Goal: Task Accomplishment & Management: Use online tool/utility

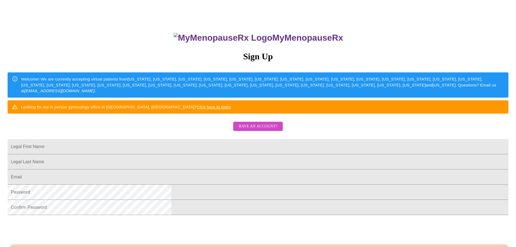
scroll to position [54, 0]
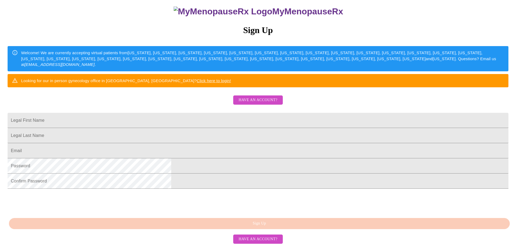
click at [253, 103] on span "Have an account?" at bounding box center [257, 100] width 39 height 7
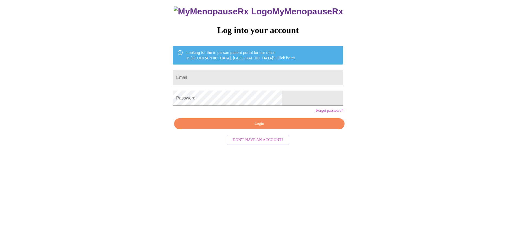
scroll to position [5, 0]
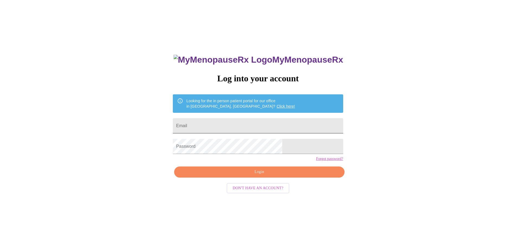
click at [240, 119] on input "Email" at bounding box center [258, 125] width 170 height 15
type input "[EMAIL_ADDRESS][DOMAIN_NAME]"
click at [271, 175] on span "Login" at bounding box center [258, 171] width 157 height 7
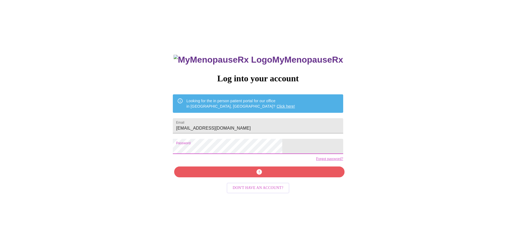
click at [168, 147] on div "MyMenopauseRx Log into your account Looking for the in person patient portal fo…" at bounding box center [257, 145] width 511 height 296
click at [234, 175] on span "Login" at bounding box center [258, 171] width 157 height 7
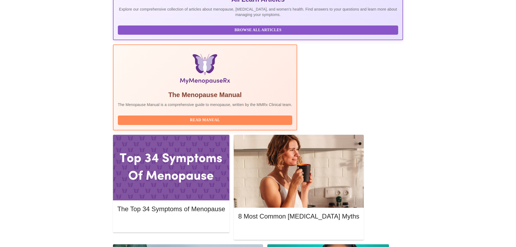
scroll to position [135, 0]
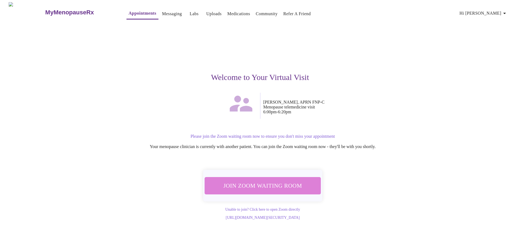
click at [270, 180] on span "Join Zoom Waiting Room" at bounding box center [263, 185] width 102 height 10
